Goal: Navigation & Orientation: Find specific page/section

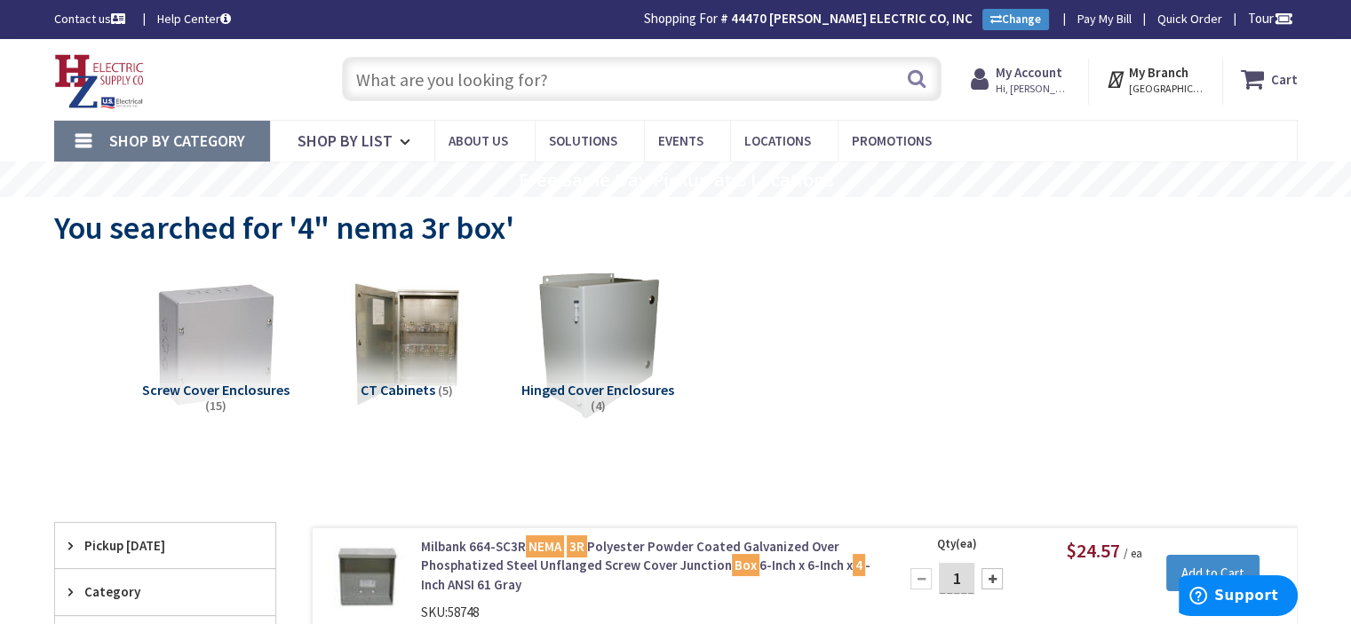
click at [498, 81] on input "text" at bounding box center [641, 79] width 599 height 44
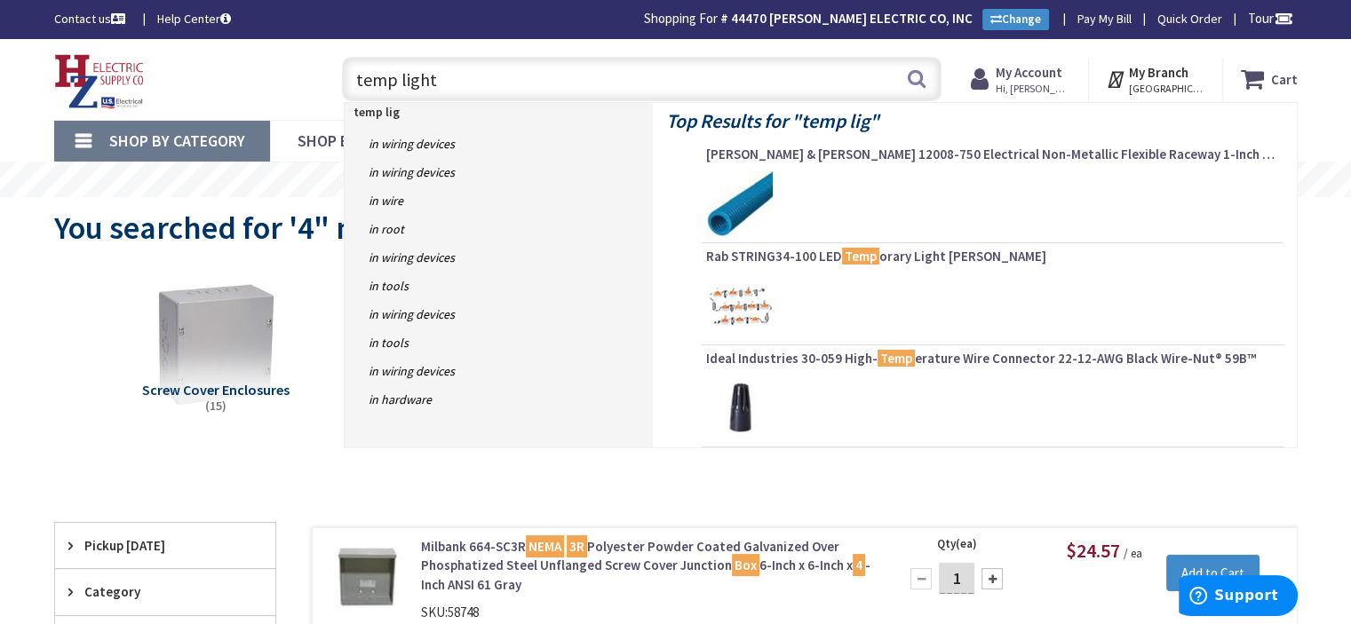
type input "temp lights"
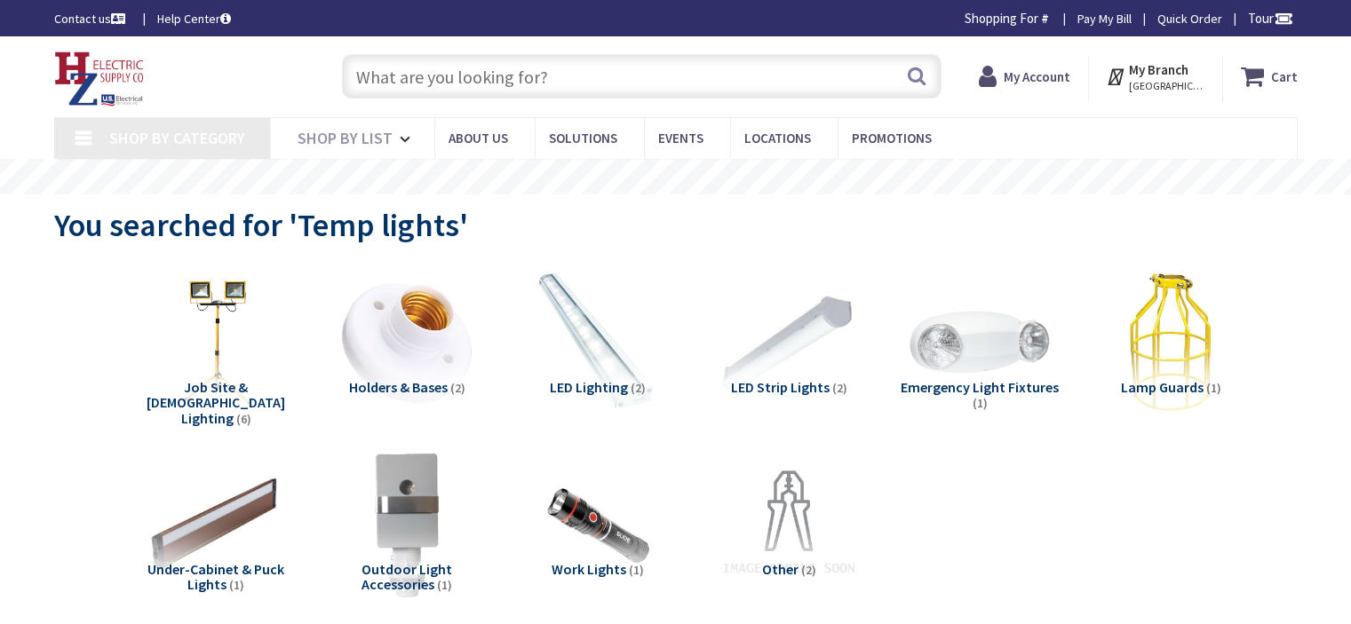
click at [1182, 71] on strong "My Branch" at bounding box center [1159, 69] width 60 height 17
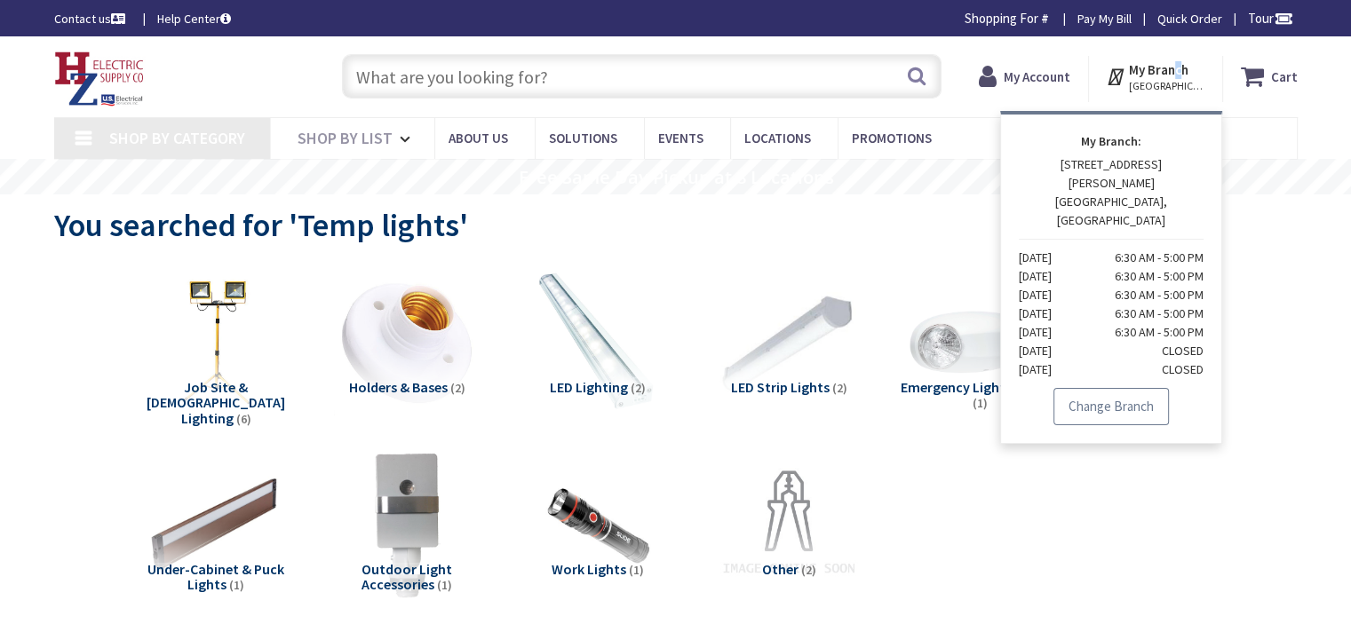
click at [1126, 388] on link "Change Branch" at bounding box center [1110, 406] width 115 height 37
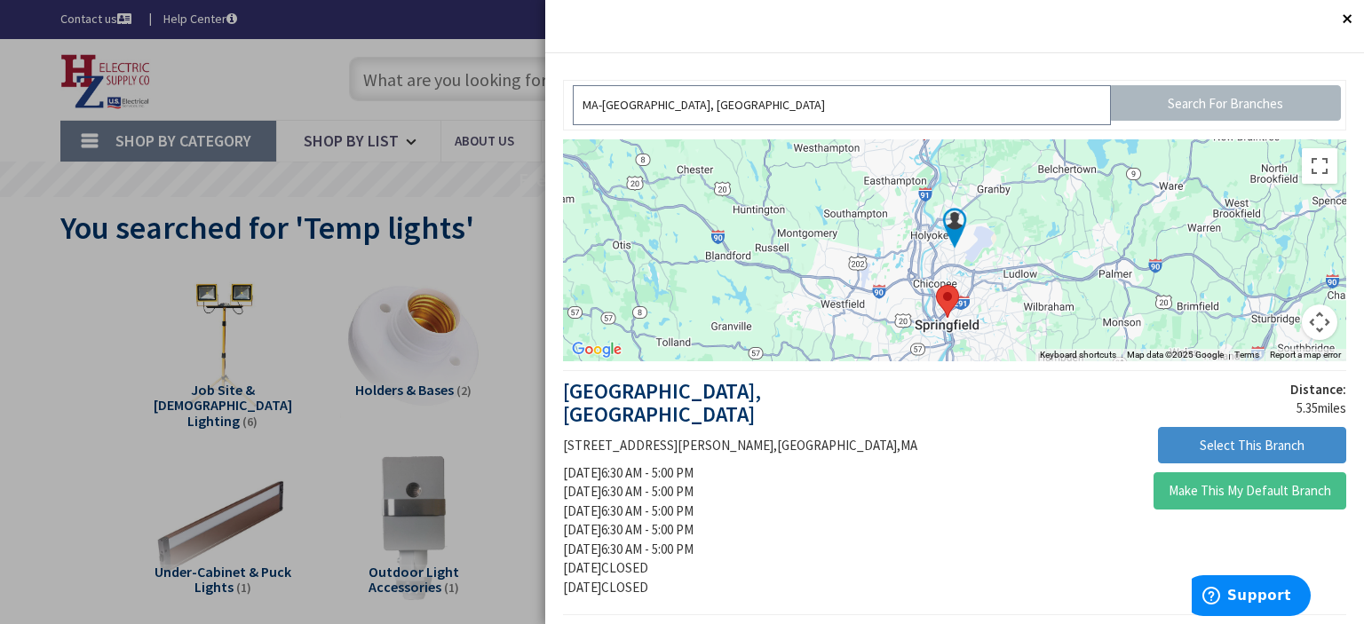
drag, startPoint x: 843, startPoint y: 94, endPoint x: 409, endPoint y: 97, distance: 434.3
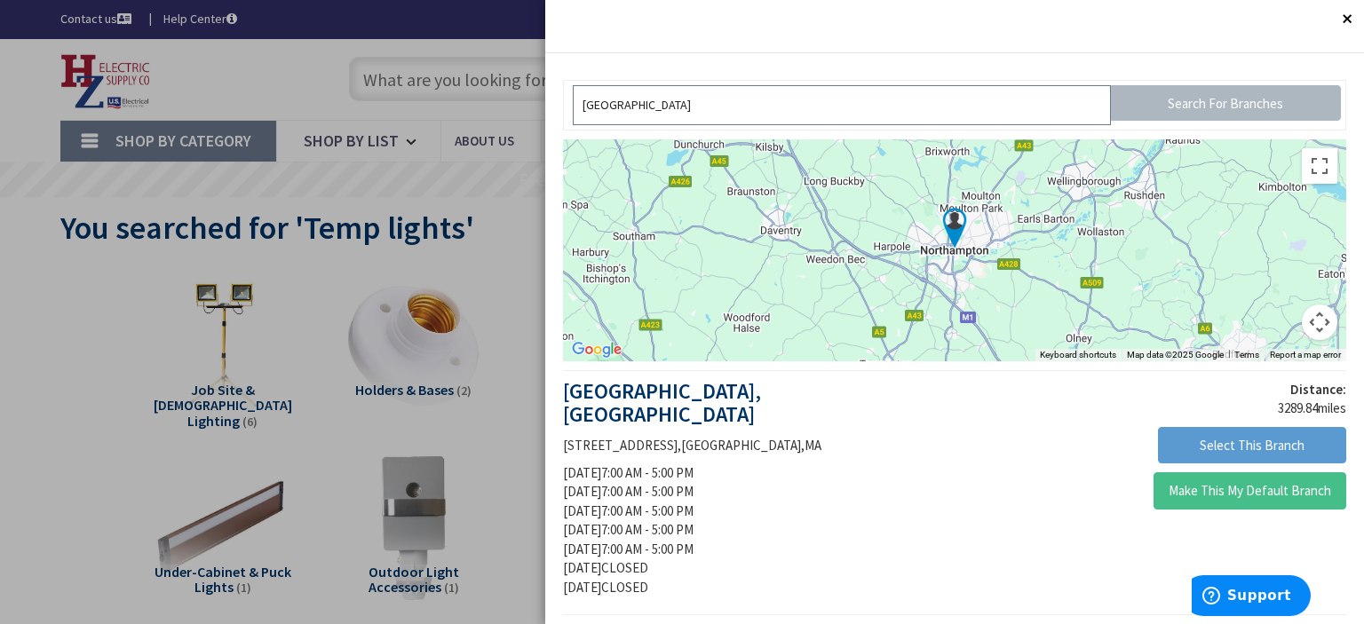
type input "northampton"
click at [1290, 444] on button "Select This Branch" at bounding box center [1252, 445] width 188 height 37
